Goal: Task Accomplishment & Management: Manage account settings

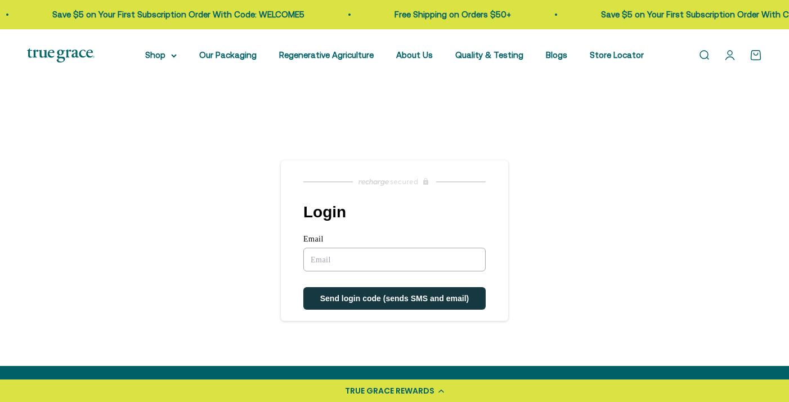
type input "lauriebar11@gmail.com"
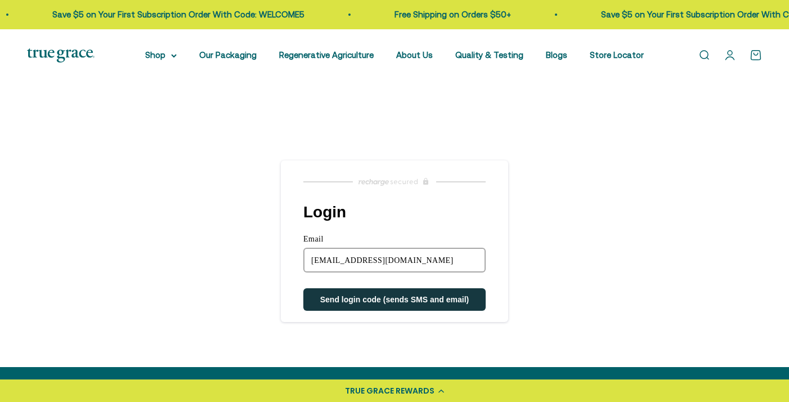
click at [404, 308] on button "Send login code (sends SMS and email)" at bounding box center [394, 299] width 182 height 23
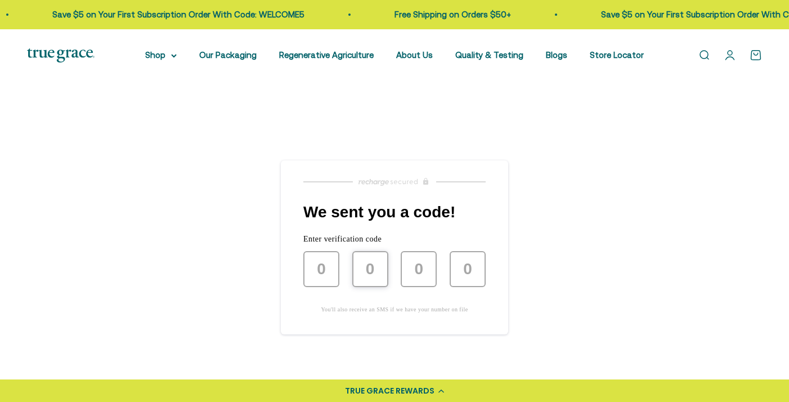
type input "7"
type input "4"
type input "5"
type input "6"
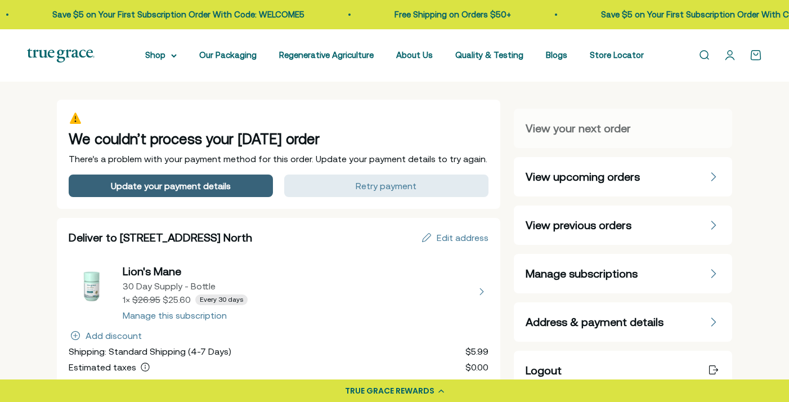
click at [216, 186] on div "Update your payment details" at bounding box center [171, 185] width 120 height 9
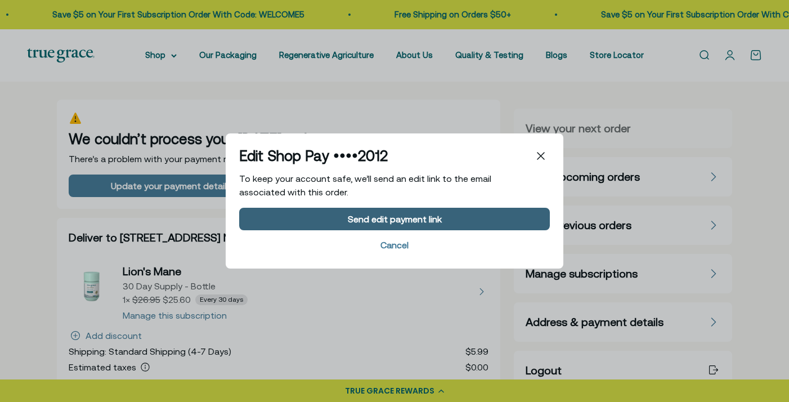
click at [390, 217] on div "Send edit payment link" at bounding box center [395, 218] width 94 height 9
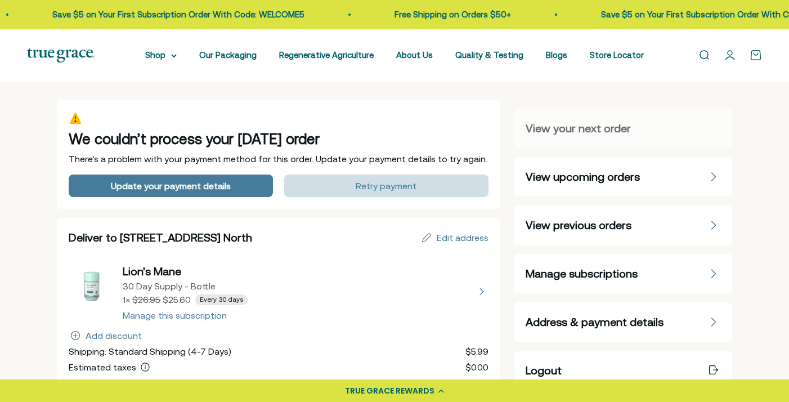
click at [391, 180] on button "Retry payment" at bounding box center [386, 185] width 204 height 23
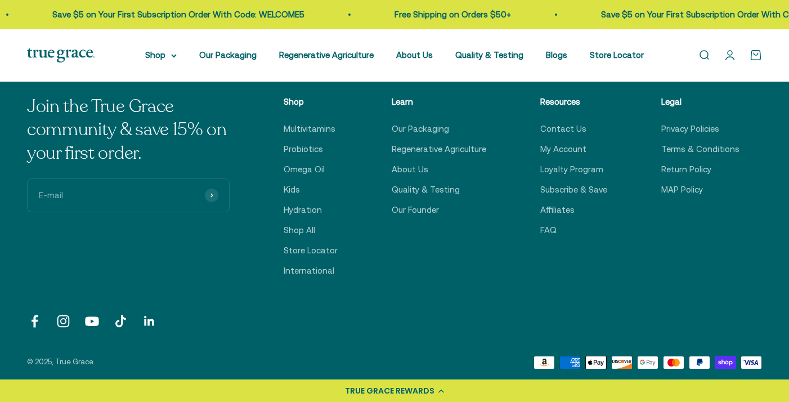
scroll to position [358, 0]
